Goal: Task Accomplishment & Management: Use online tool/utility

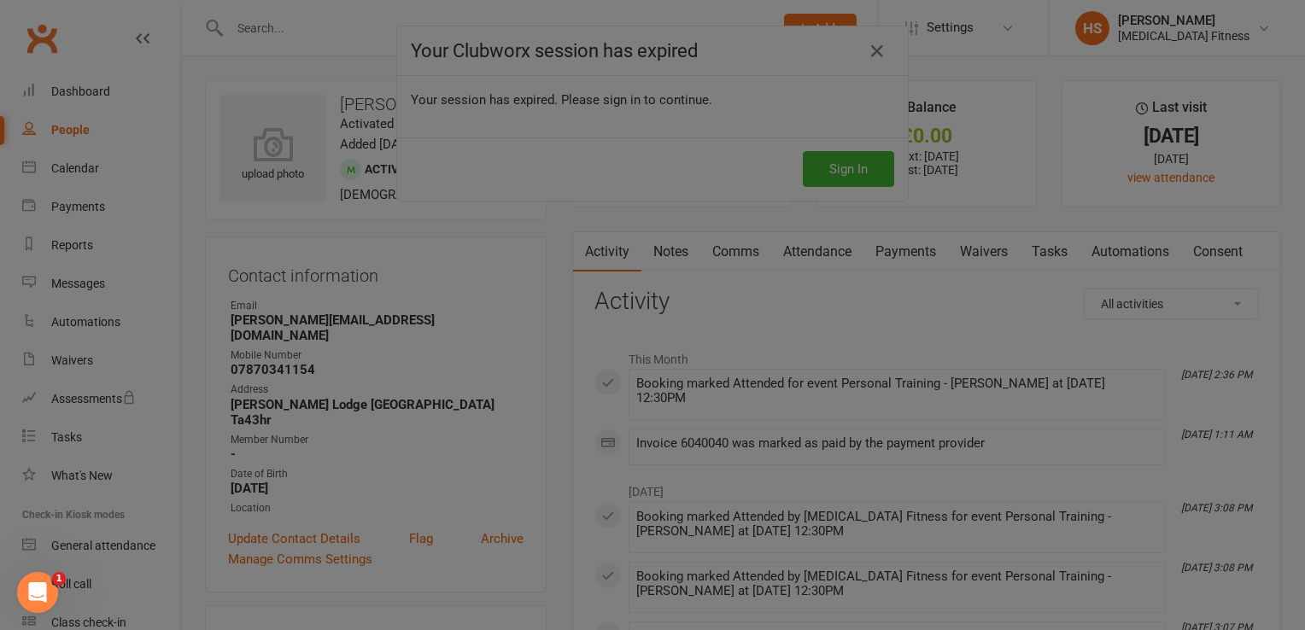
click at [801, 142] on div at bounding box center [652, 315] width 1305 height 630
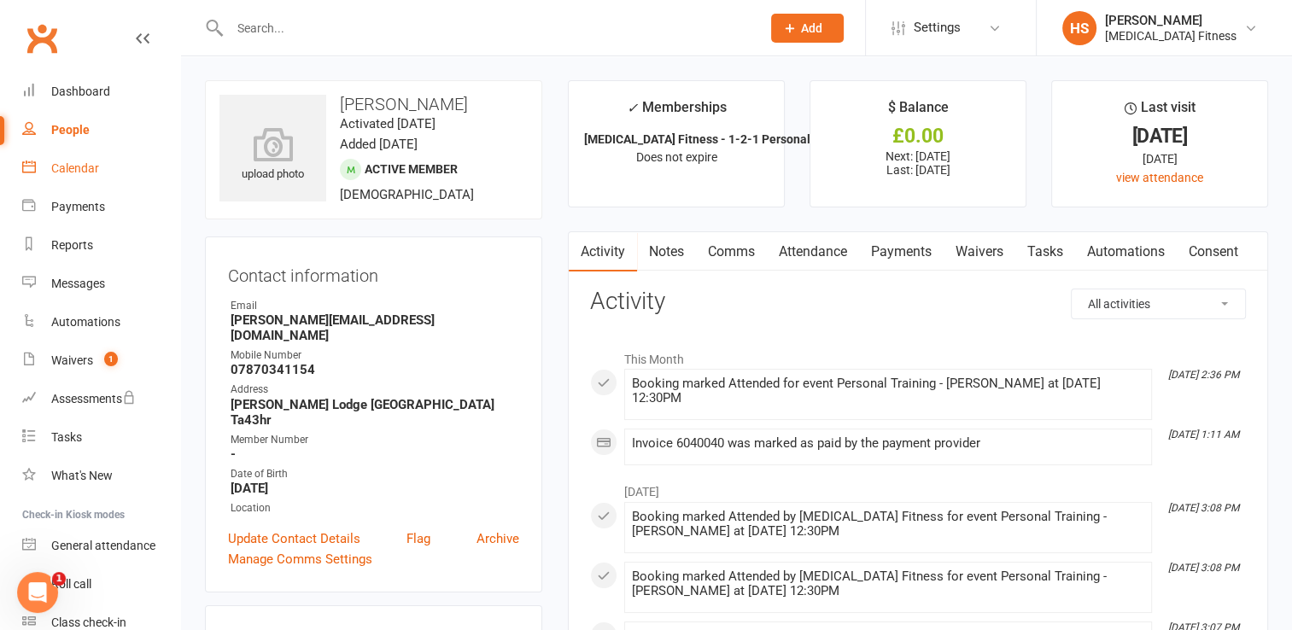
click at [68, 162] on div "Calendar" at bounding box center [75, 168] width 48 height 14
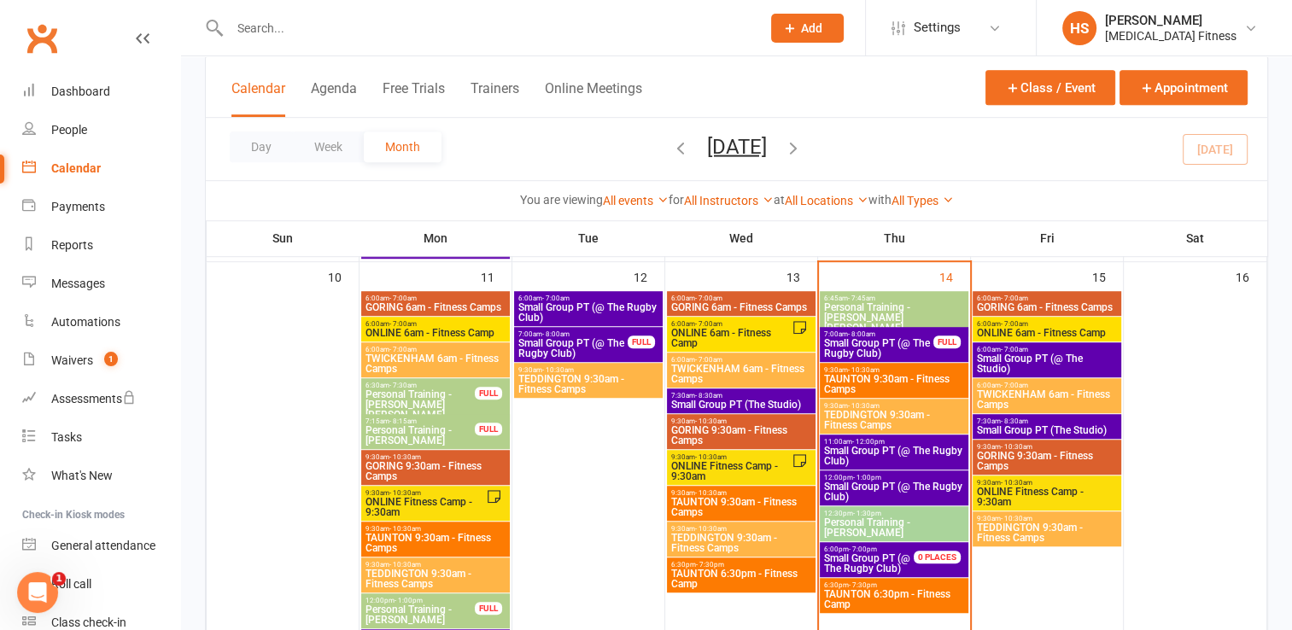
scroll to position [1071, 0]
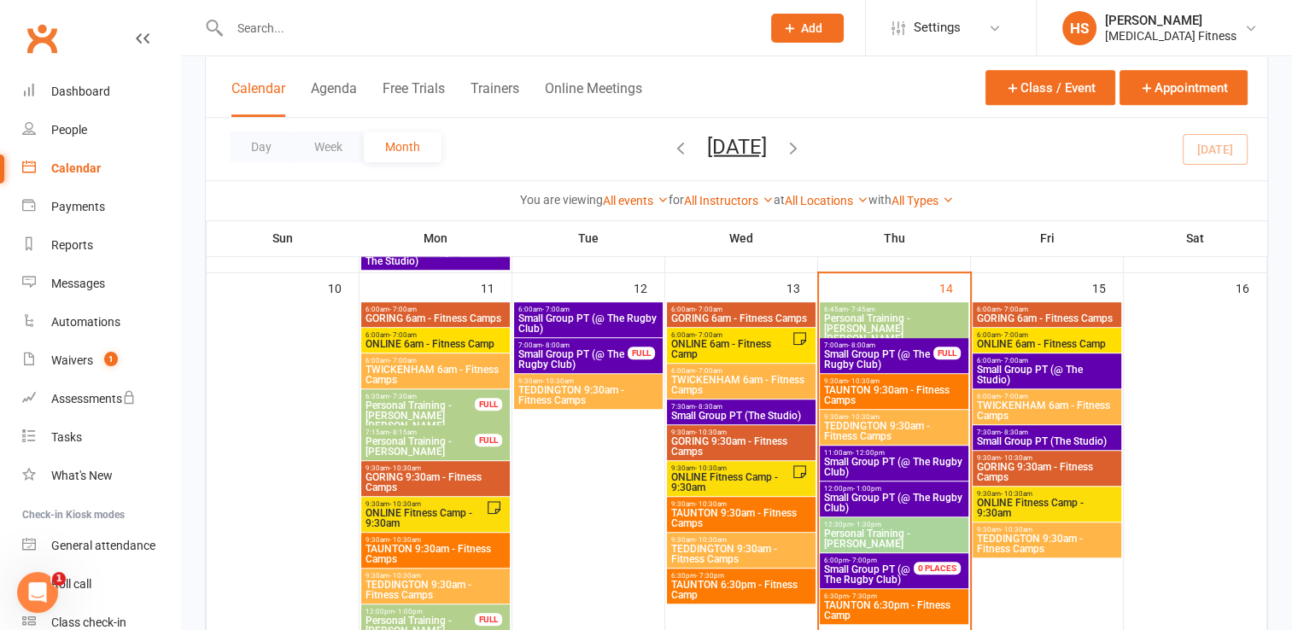
click at [912, 534] on span "Personal Training - Agnes Snukute" at bounding box center [894, 539] width 142 height 20
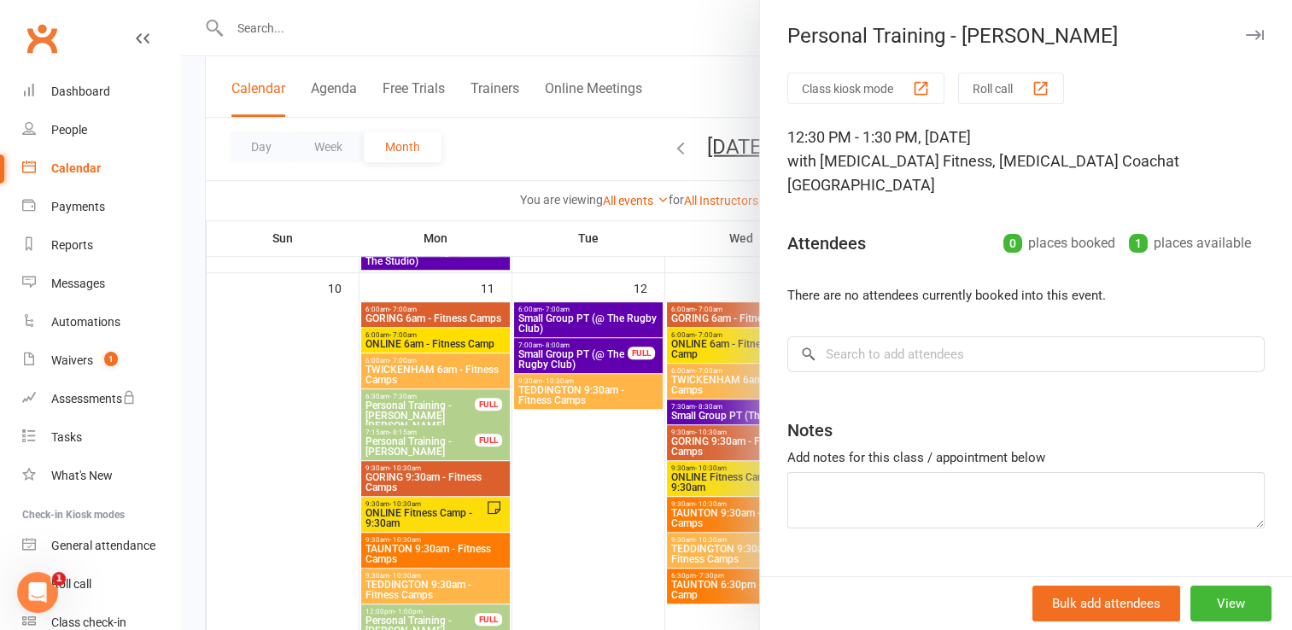
click at [856, 87] on button "Class kiosk mode" at bounding box center [865, 89] width 157 height 32
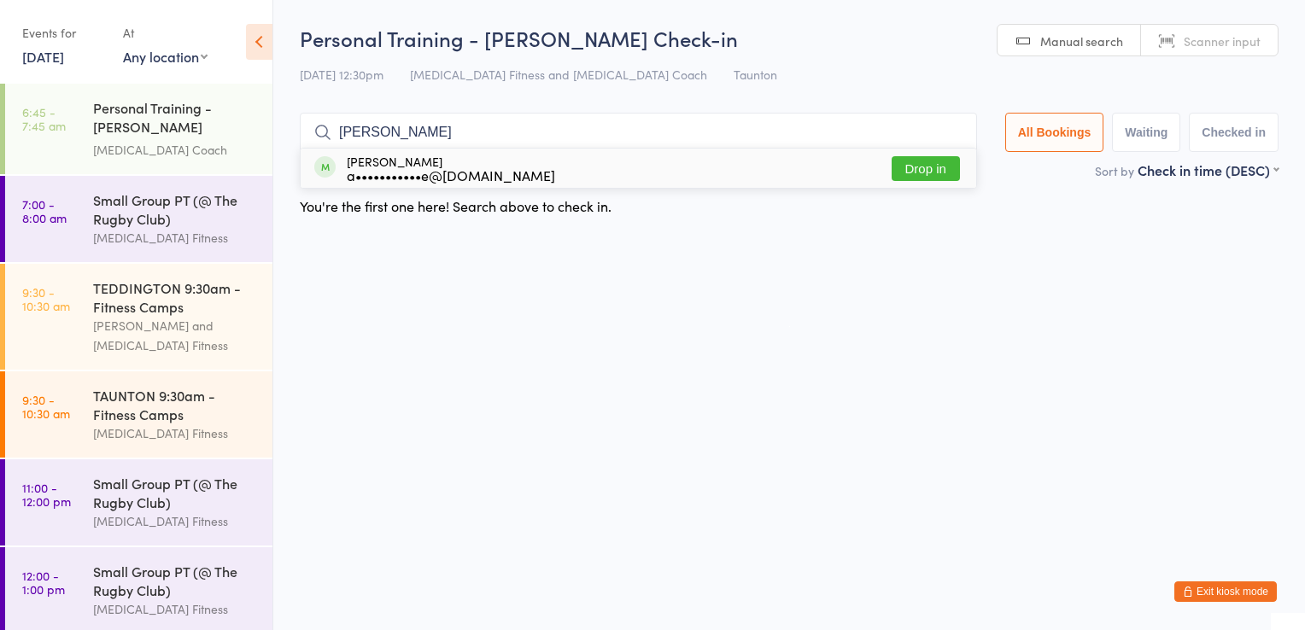
type input "agnes"
click at [924, 173] on button "Drop in" at bounding box center [926, 168] width 68 height 25
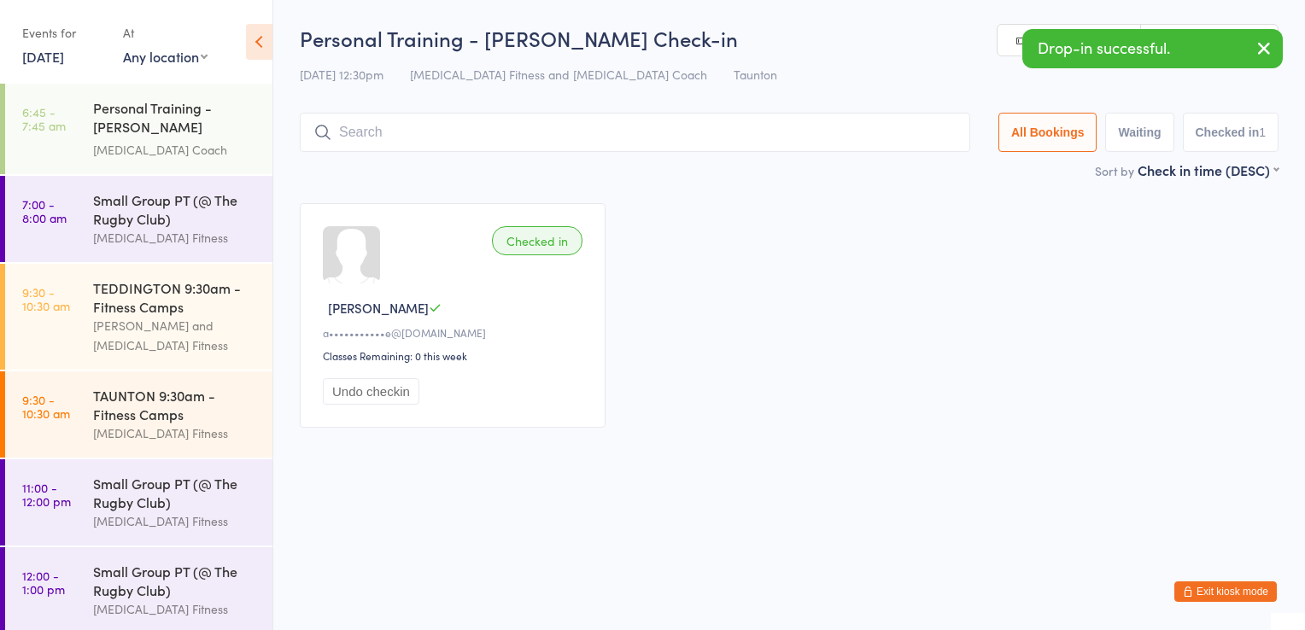
click at [1200, 588] on button "Exit kiosk mode" at bounding box center [1225, 592] width 102 height 20
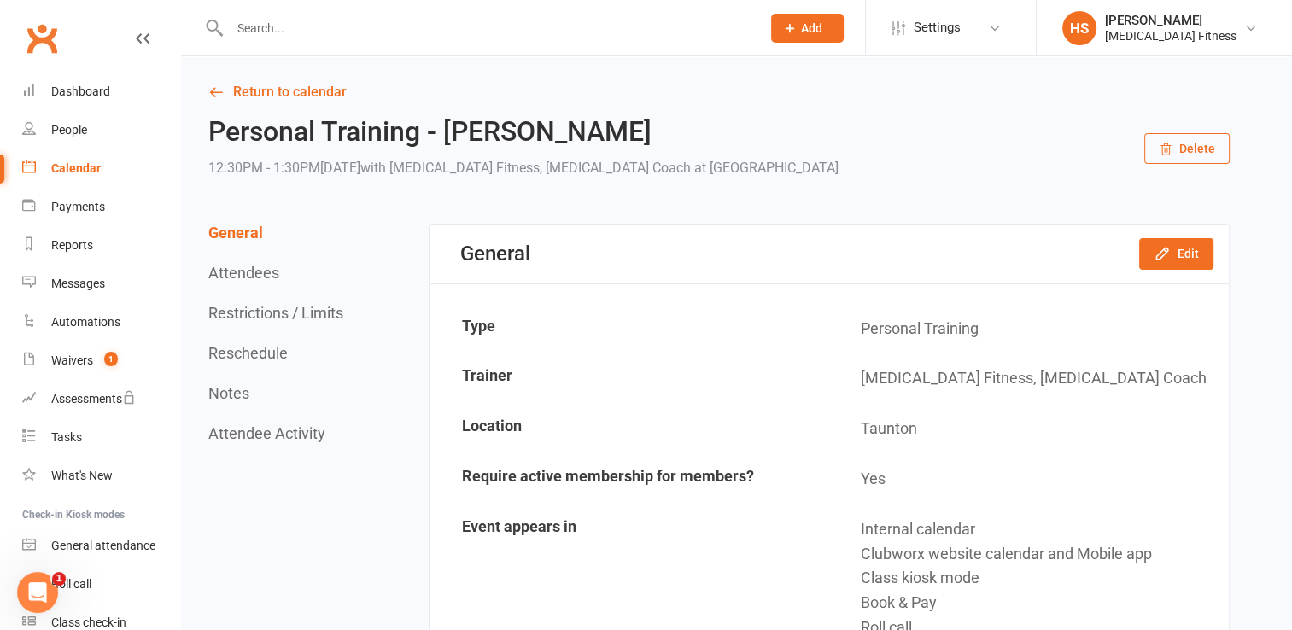
click at [66, 166] on div "Calendar" at bounding box center [76, 168] width 50 height 14
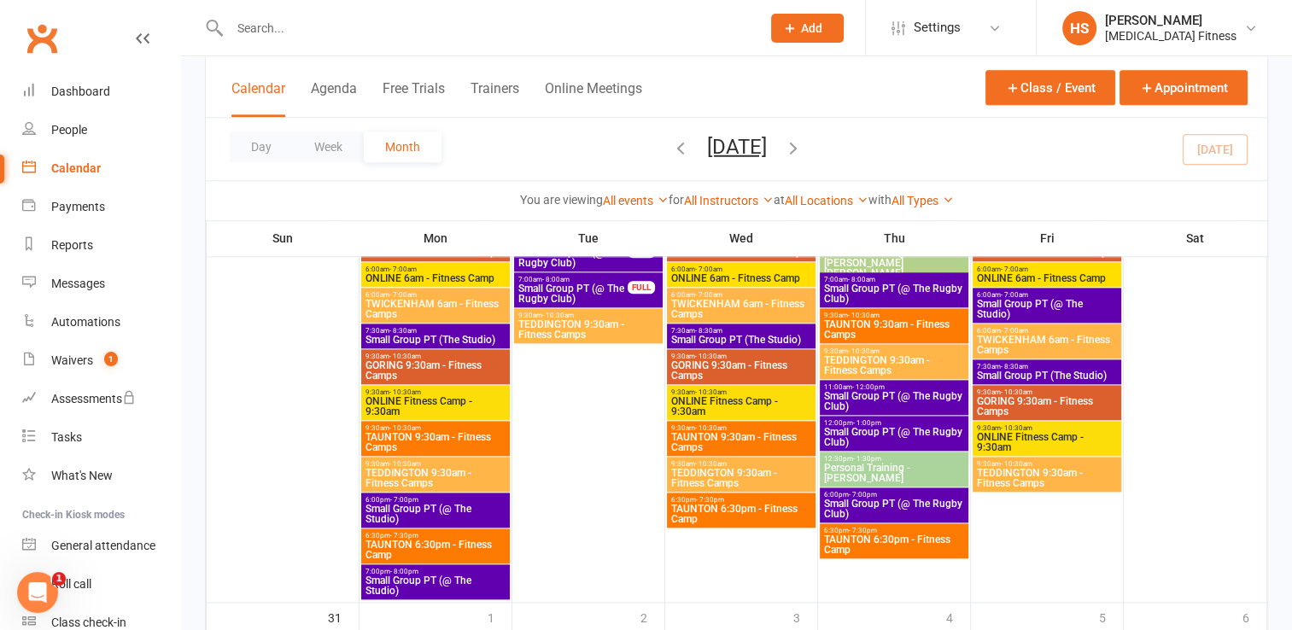
scroll to position [1852, 0]
